Goal: Find specific page/section

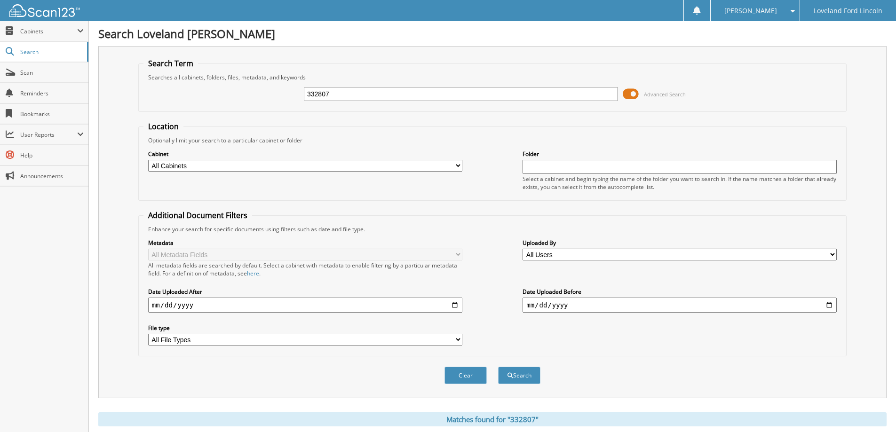
click at [375, 93] on input "332807" at bounding box center [461, 94] width 314 height 14
paste input "962"
type input "332962"
click at [498, 367] on button "Search" at bounding box center [519, 375] width 42 height 17
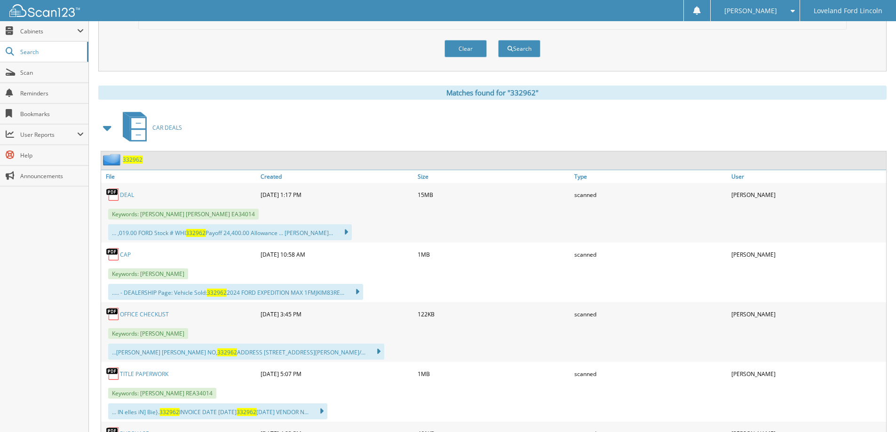
scroll to position [424, 0]
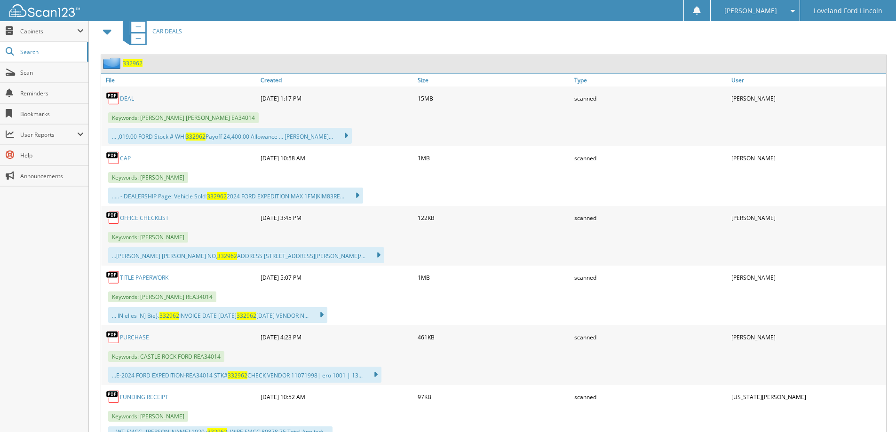
click at [121, 100] on link "DEAL" at bounding box center [127, 99] width 14 height 8
